Goal: Transaction & Acquisition: Book appointment/travel/reservation

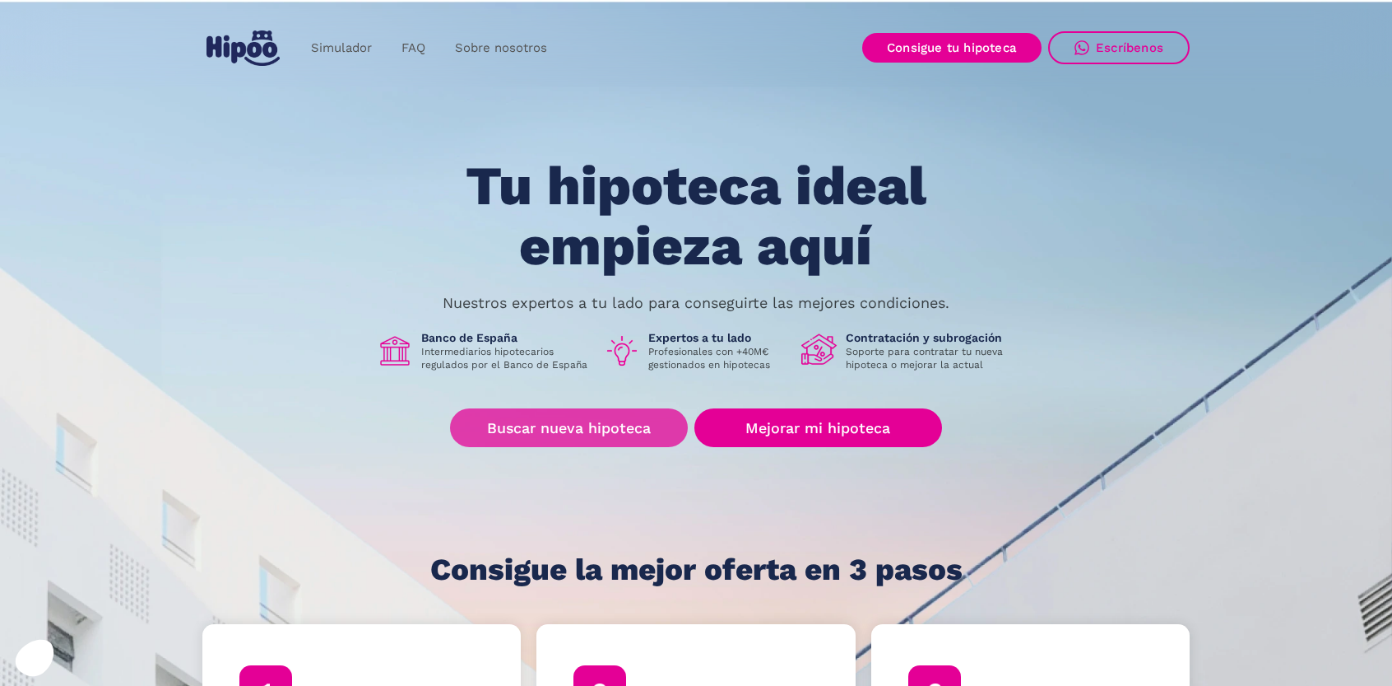
click at [597, 427] on link "Buscar nueva hipoteca" at bounding box center [569, 427] width 238 height 39
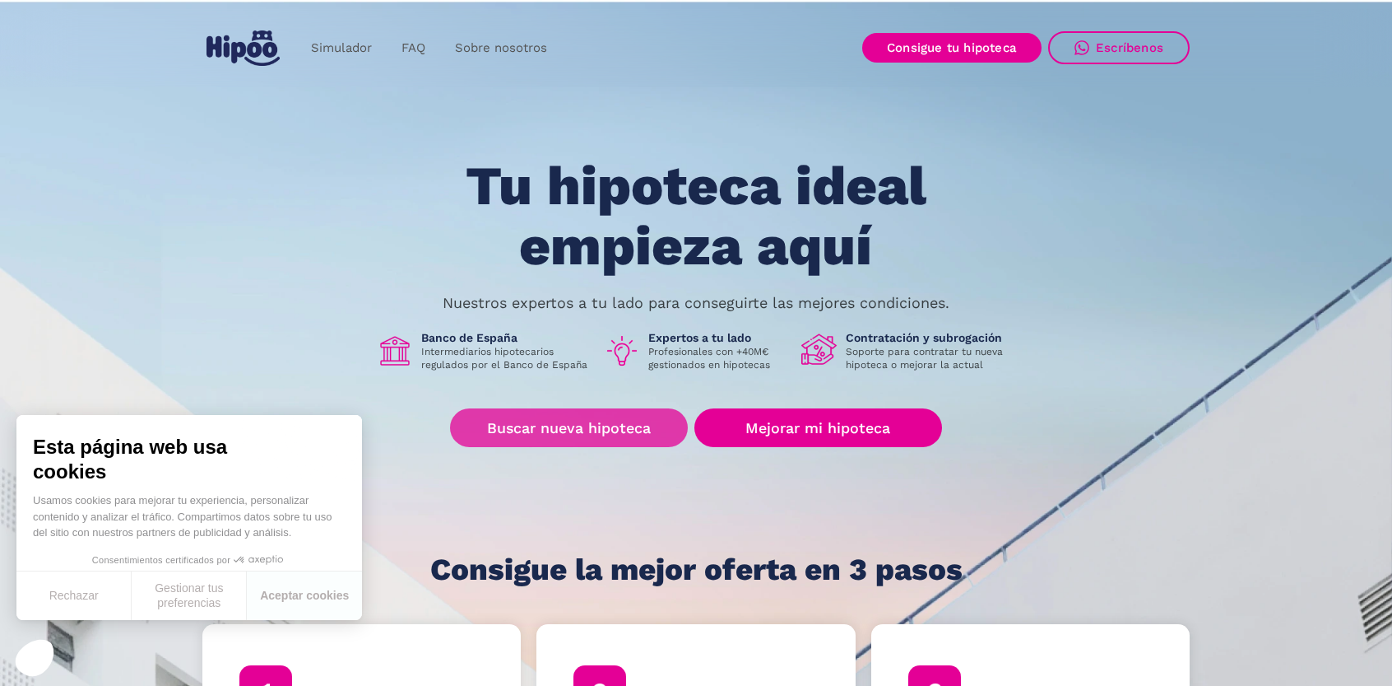
click at [558, 442] on link "Buscar nueva hipoteca" at bounding box center [569, 427] width 238 height 39
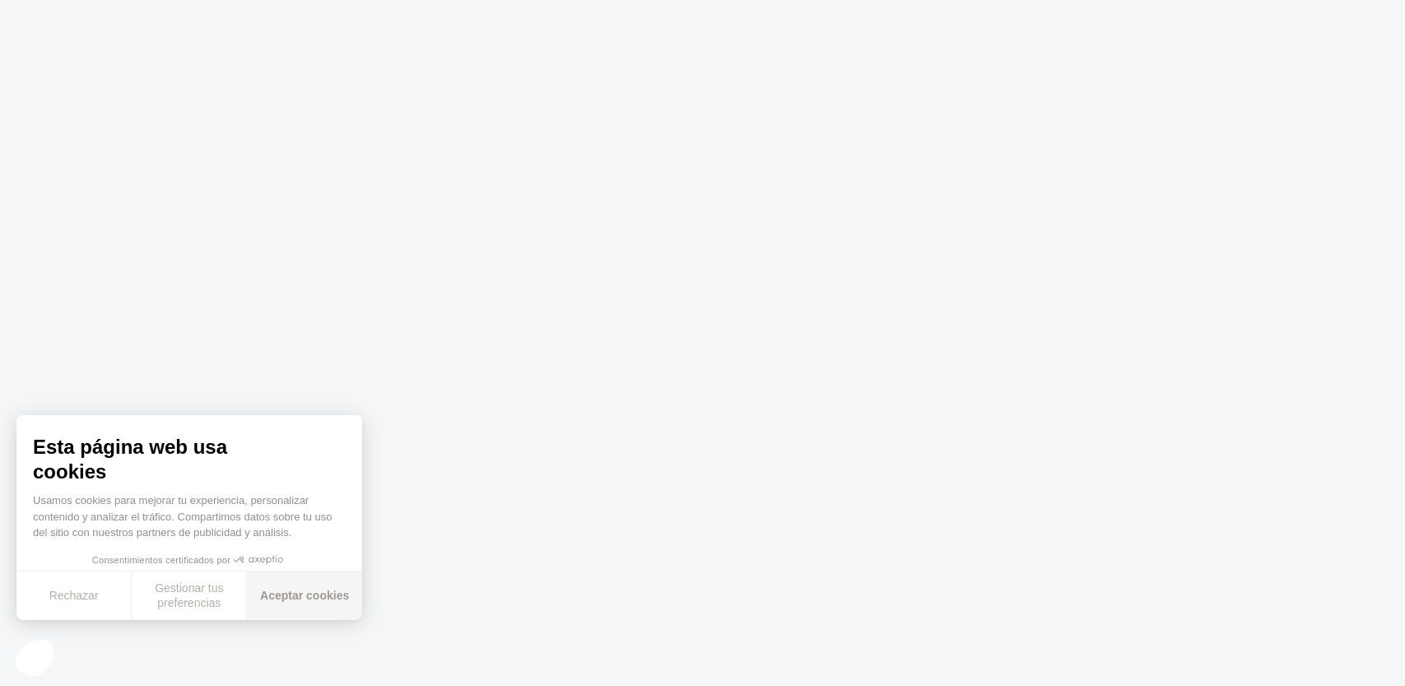
click at [325, 593] on button "Aceptar cookies" at bounding box center [304, 595] width 115 height 49
